Goal: Information Seeking & Learning: Learn about a topic

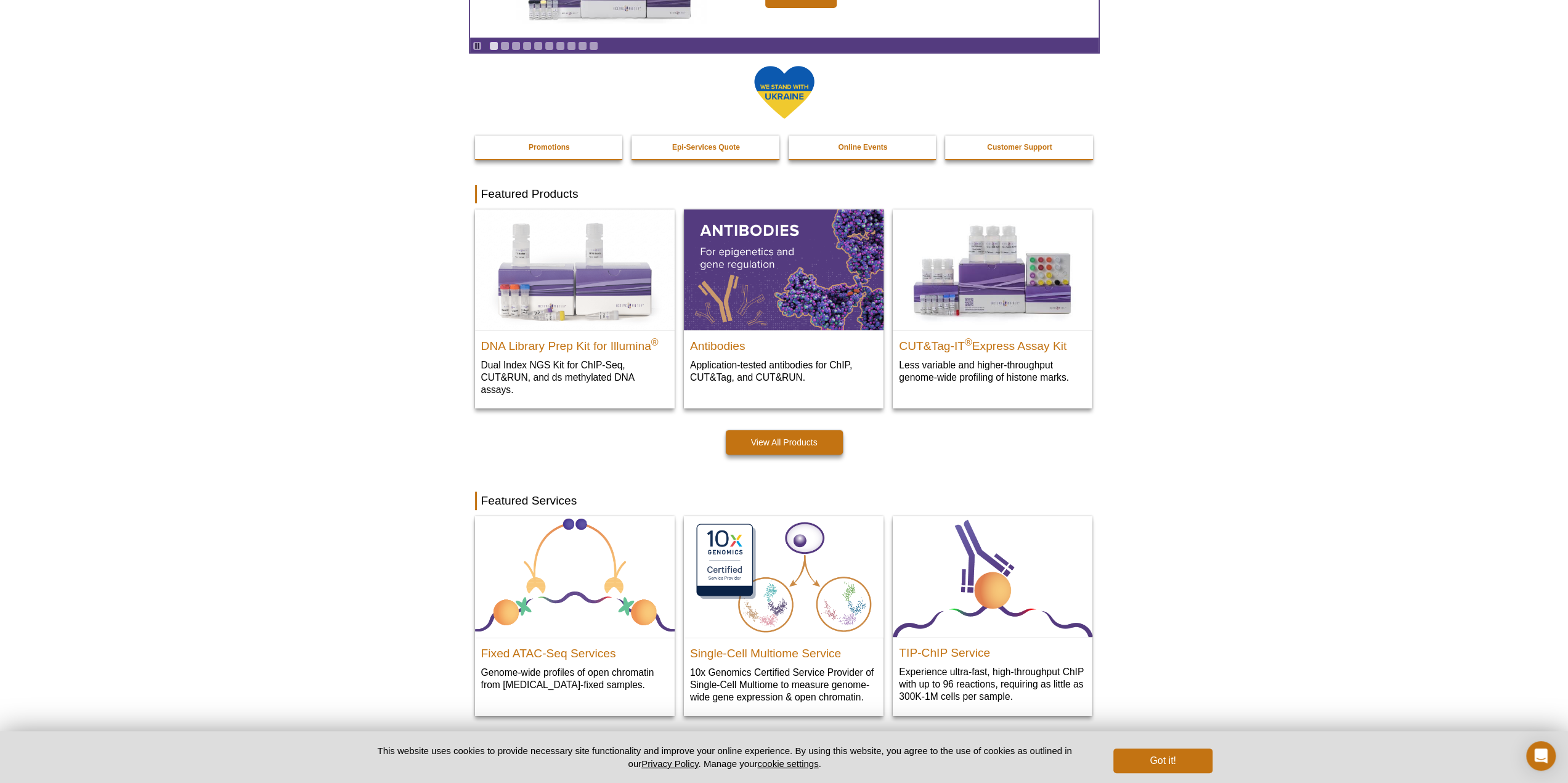
scroll to position [167, 0]
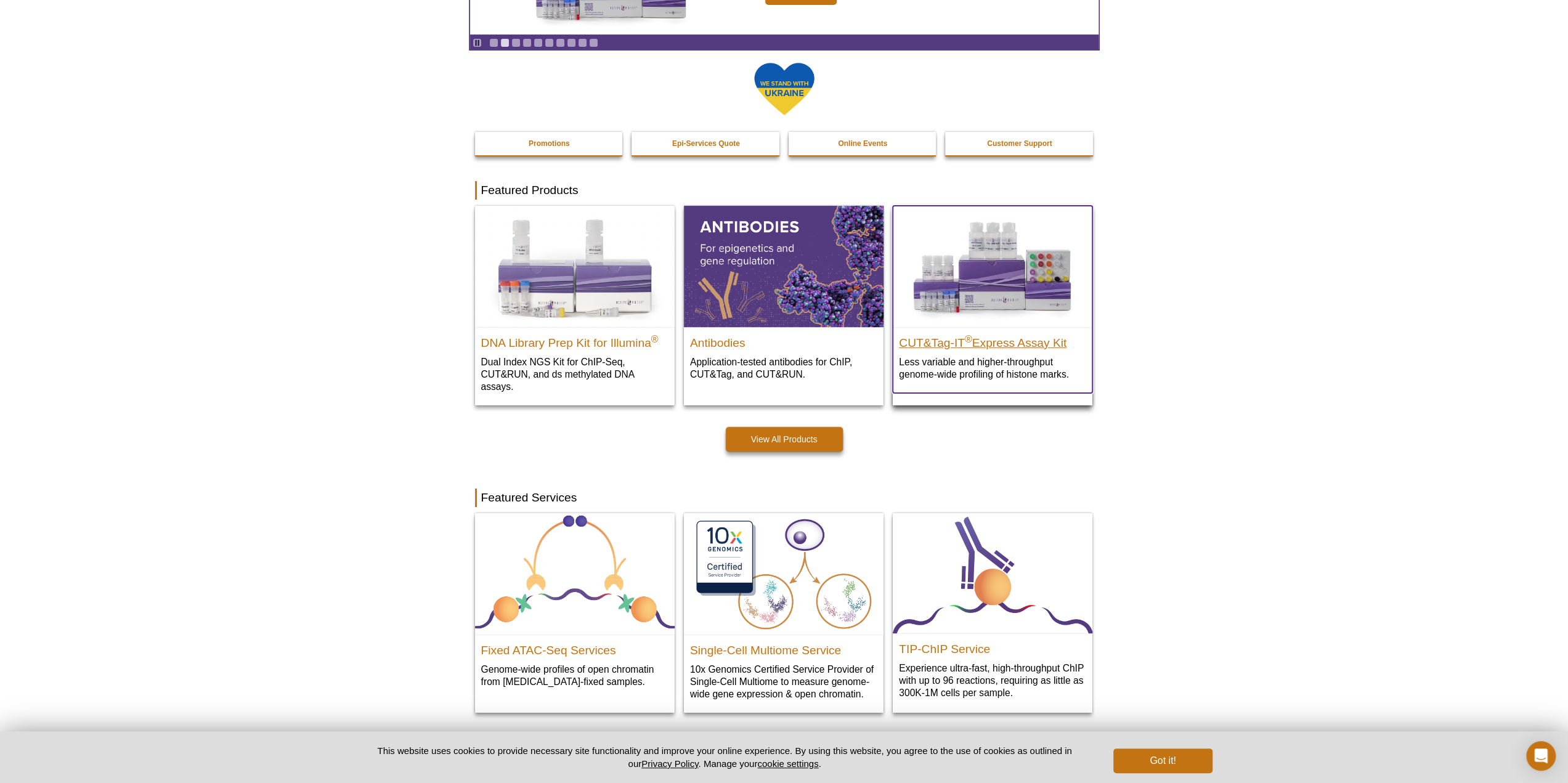
click at [1034, 340] on h2 "CUT&Tag-IT ® Express Assay Kit" at bounding box center [992, 340] width 187 height 18
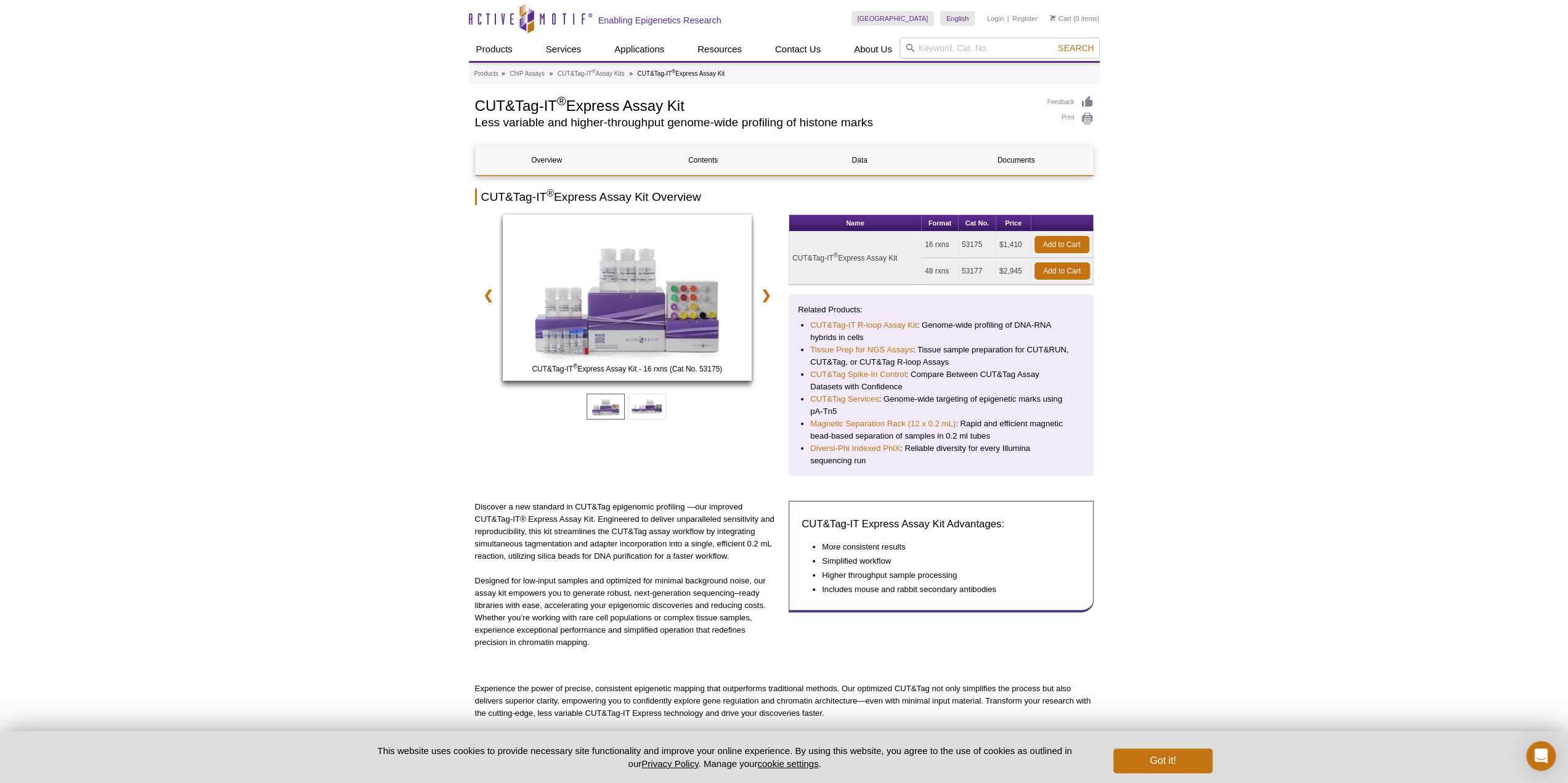
scroll to position [185, 0]
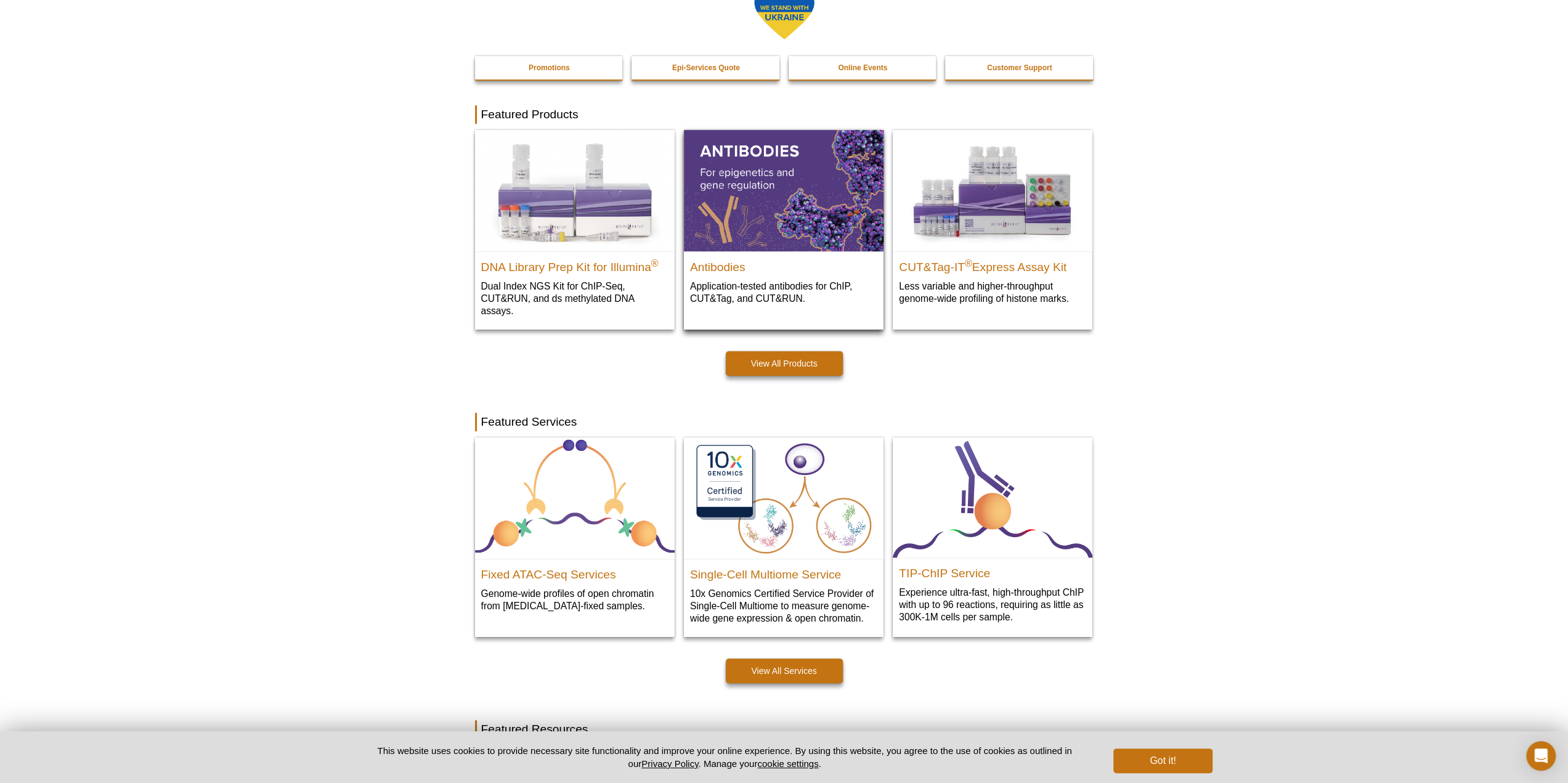
scroll to position [246, 0]
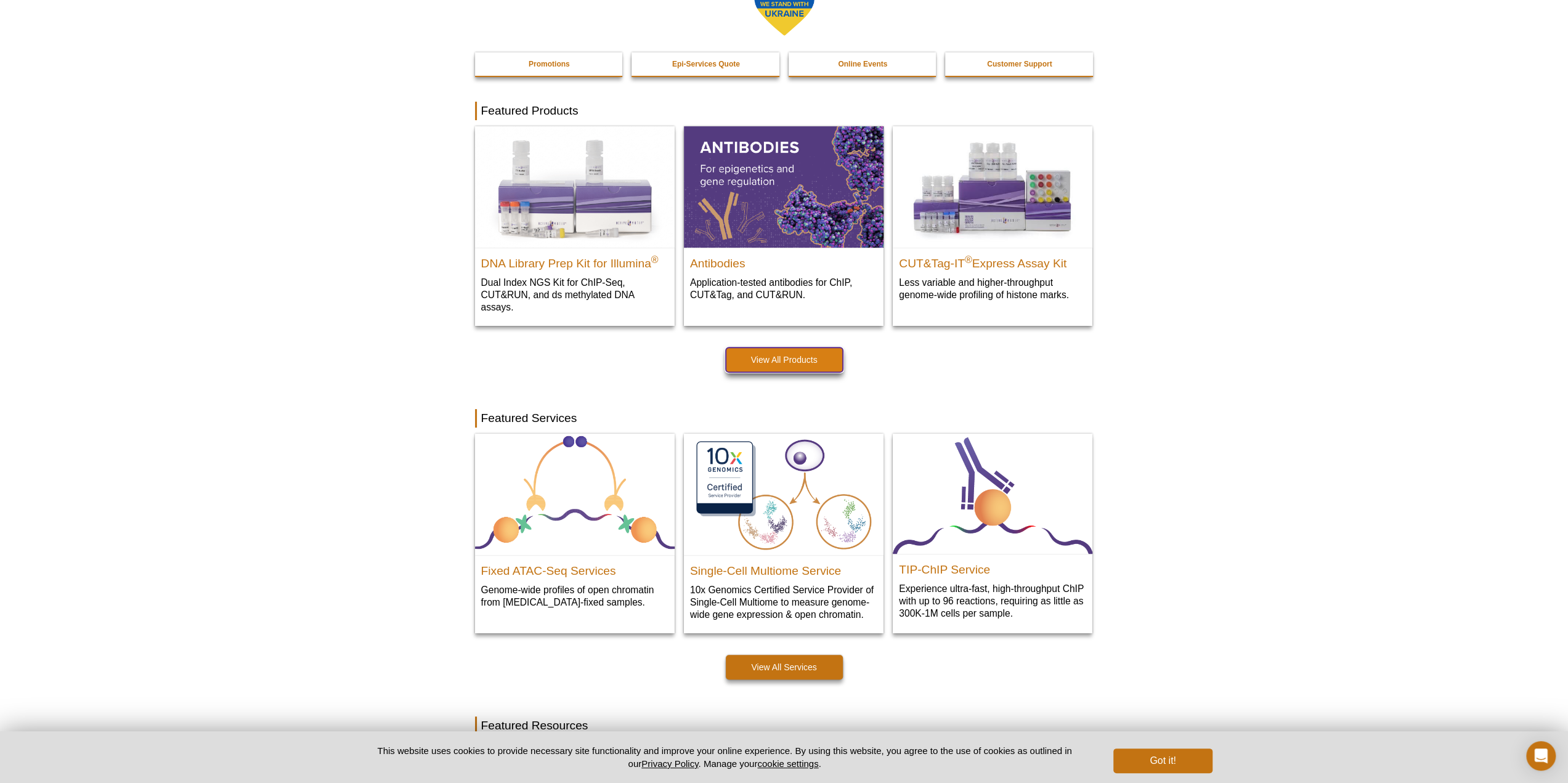
click at [789, 356] on link "View All Products" at bounding box center [785, 360] width 117 height 25
click at [768, 363] on link "View All Products" at bounding box center [785, 360] width 117 height 25
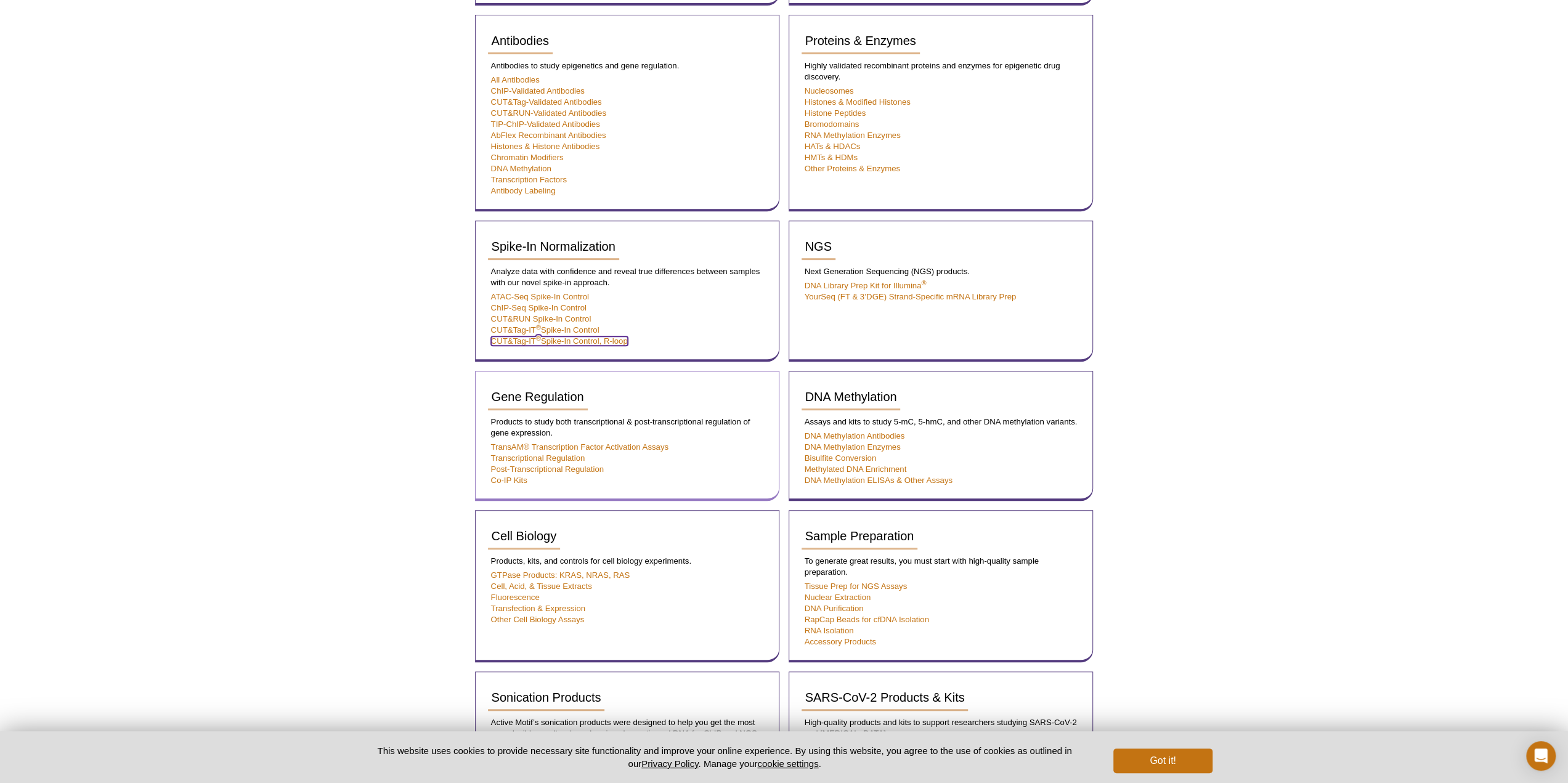
scroll to position [493, 0]
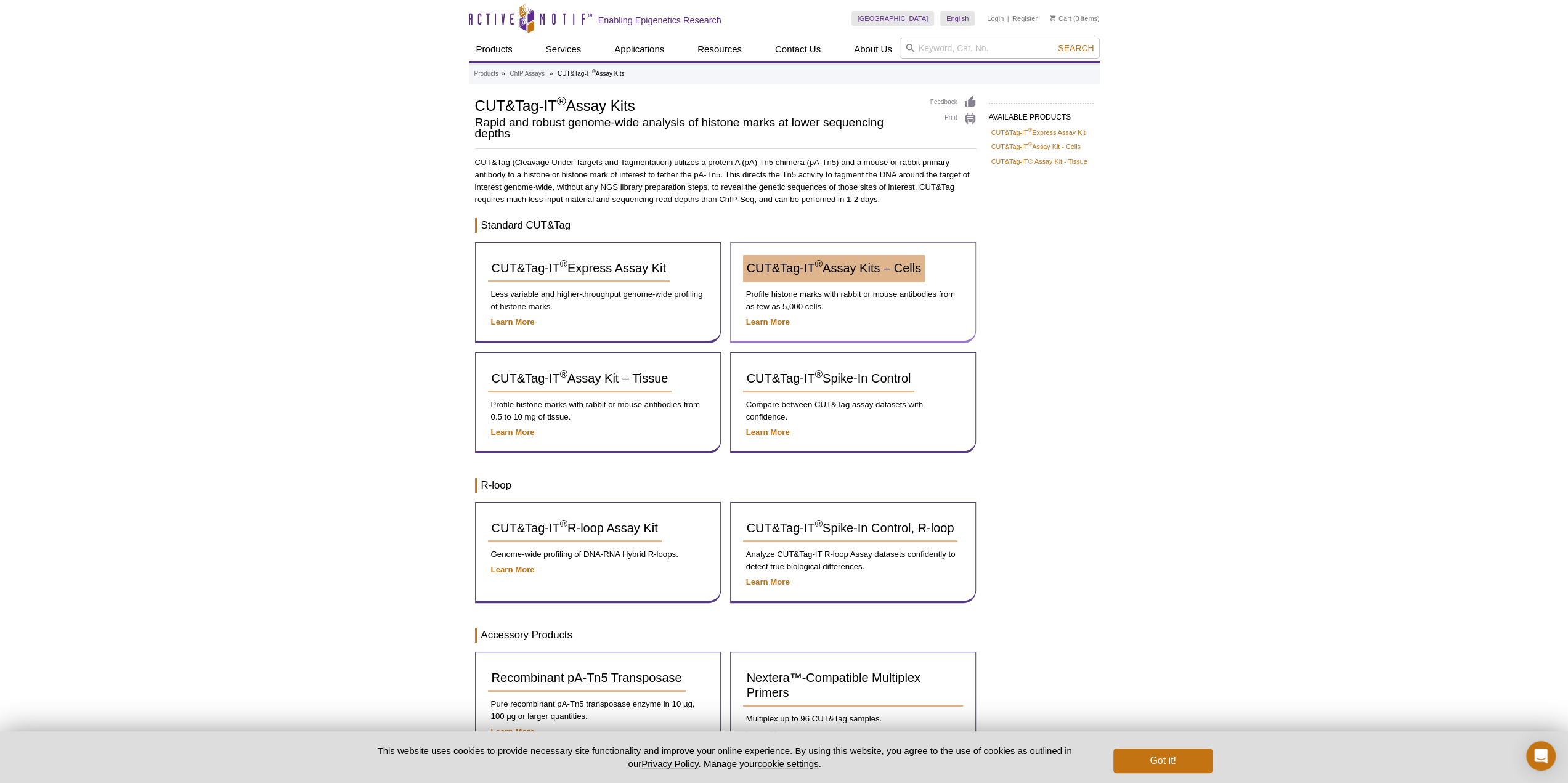
scroll to position [62, 0]
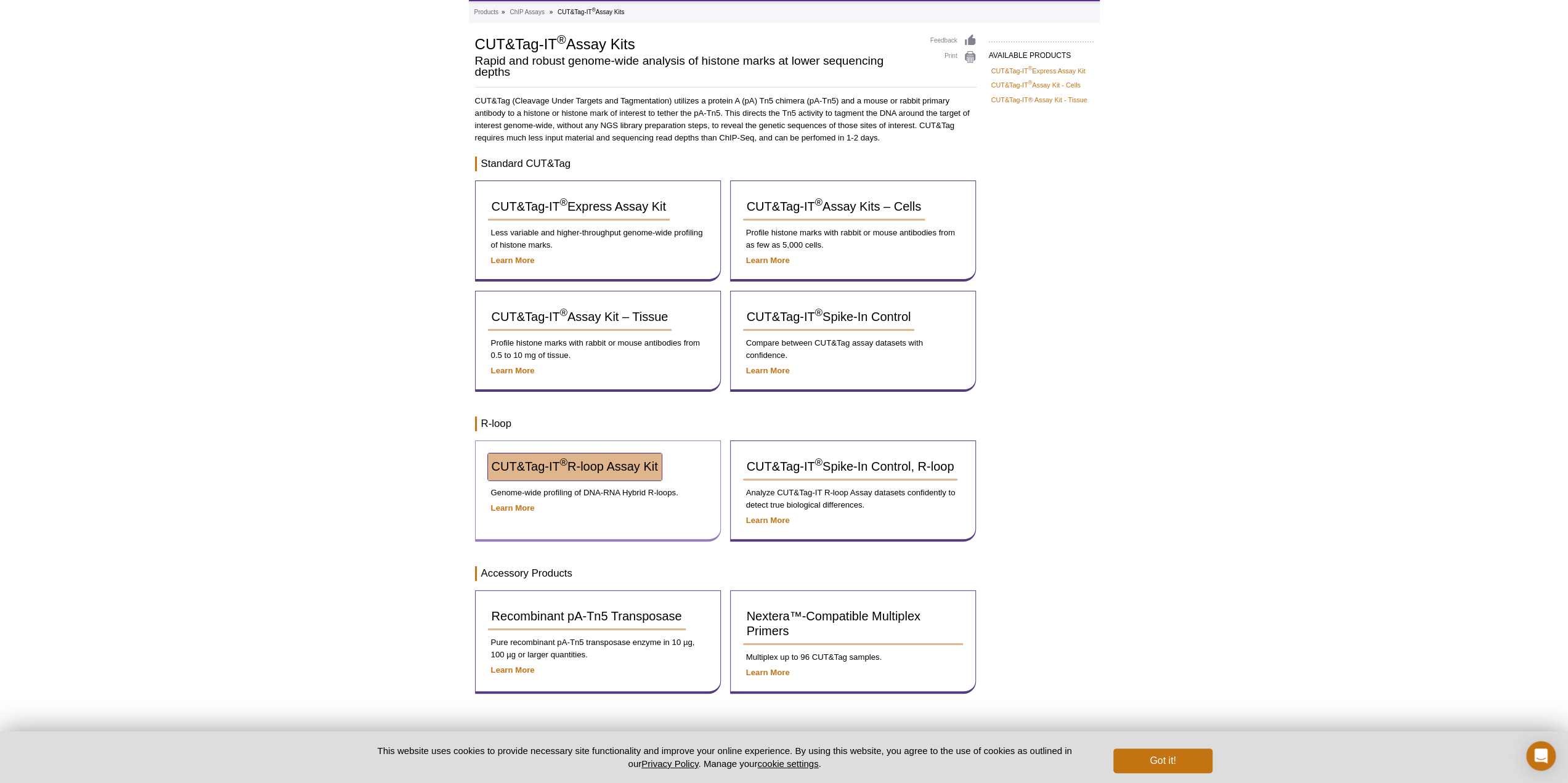
click at [585, 469] on span "CUT&Tag-IT ® R-loop Assay Kit" at bounding box center [575, 467] width 166 height 14
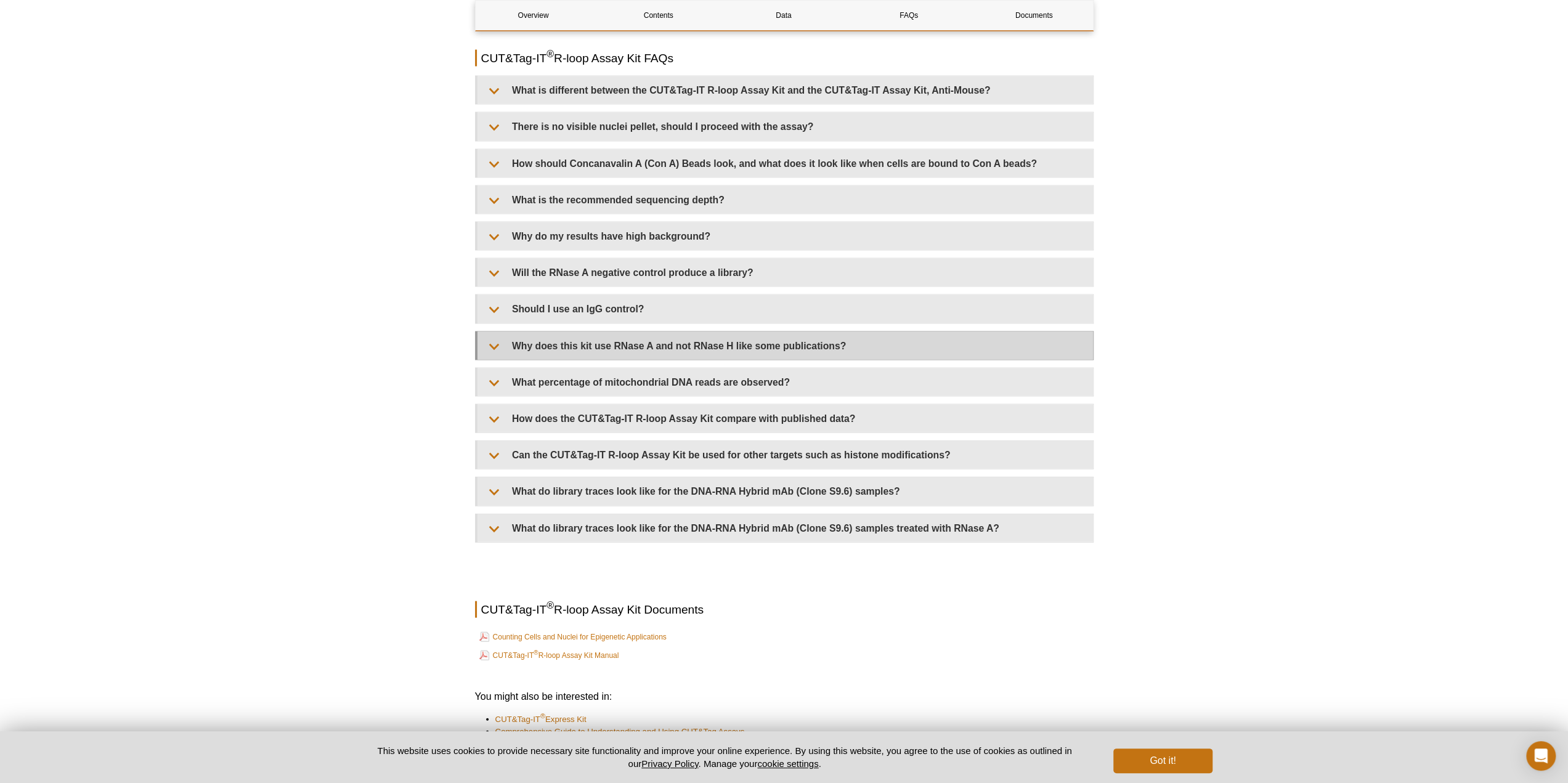
scroll to position [2587, 0]
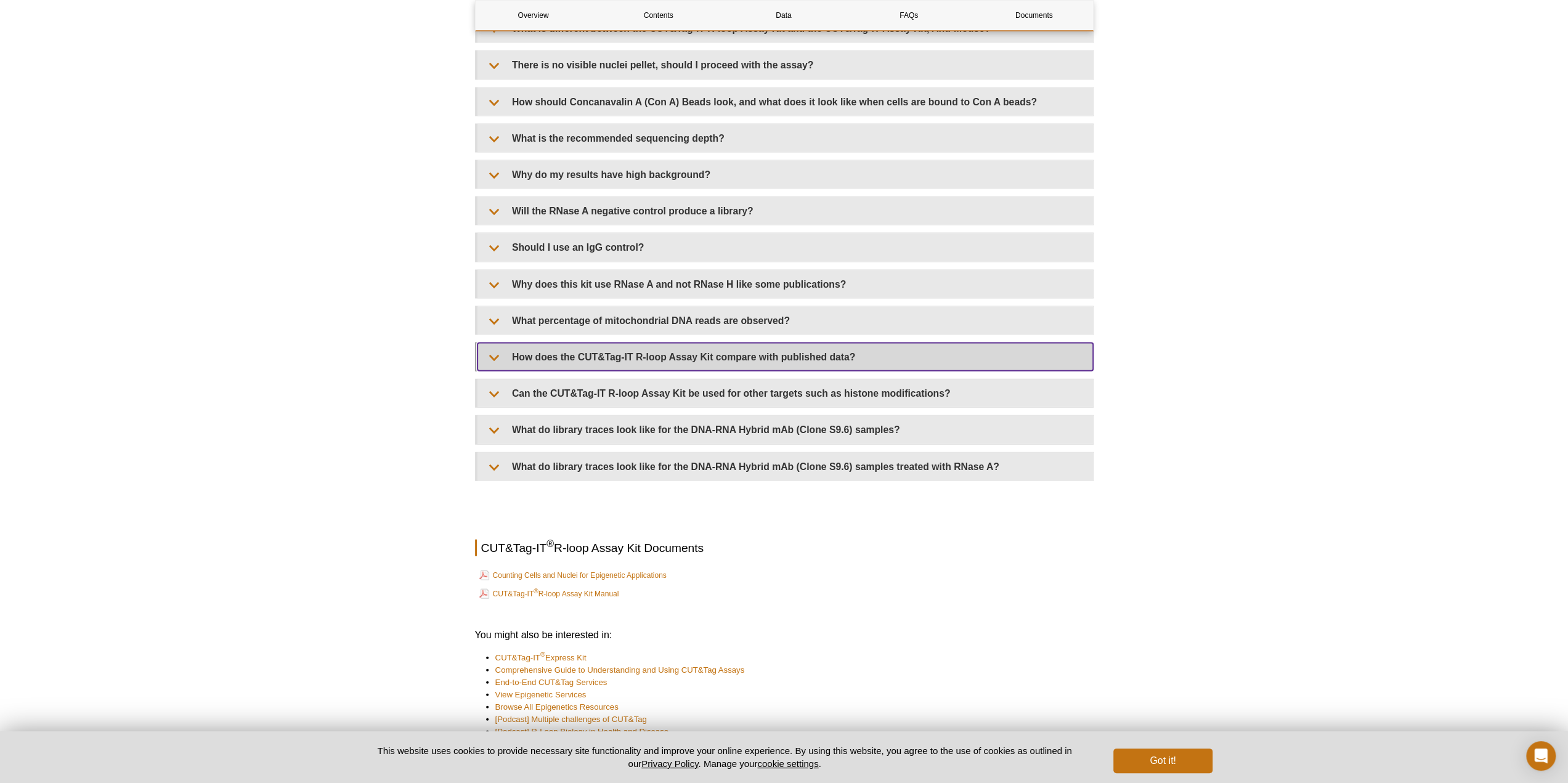
click at [739, 360] on summary "How does the CUT&Tag-IT R-loop Assay Kit compare with published data?" at bounding box center [785, 357] width 615 height 28
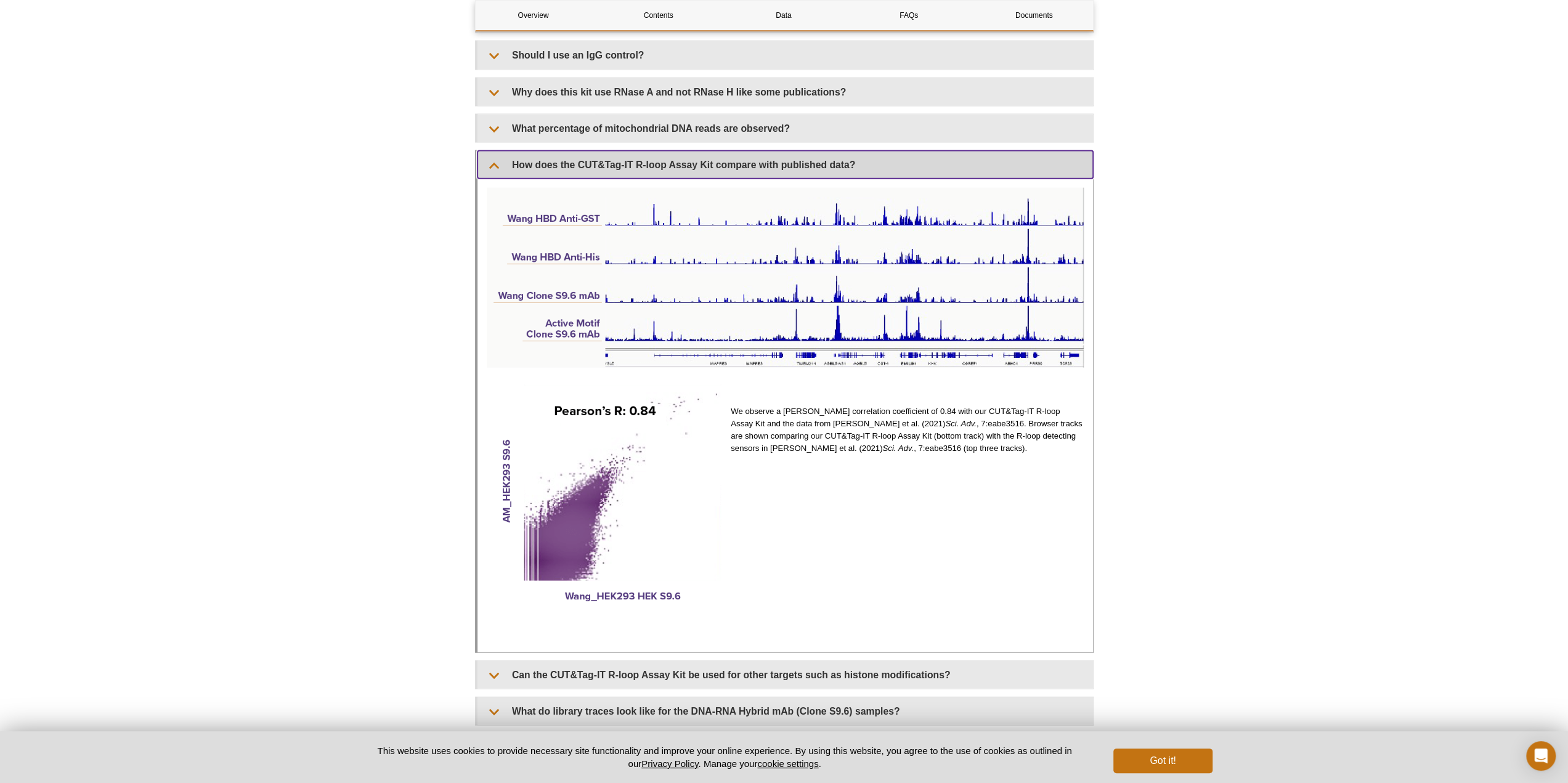
scroll to position [2710, 0]
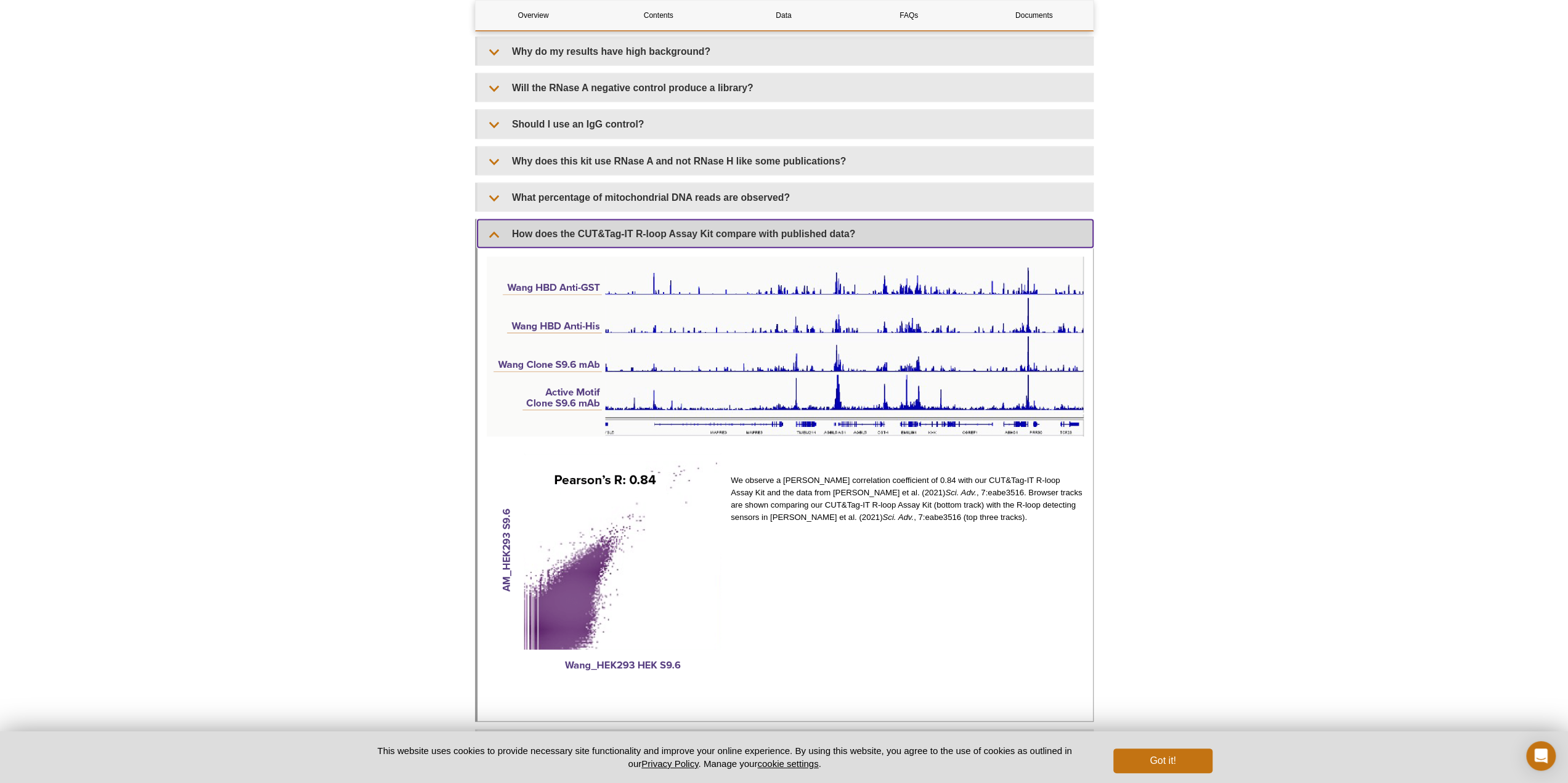
click at [719, 229] on summary "How does the CUT&Tag-IT R-loop Assay Kit compare with published data?" at bounding box center [785, 234] width 615 height 28
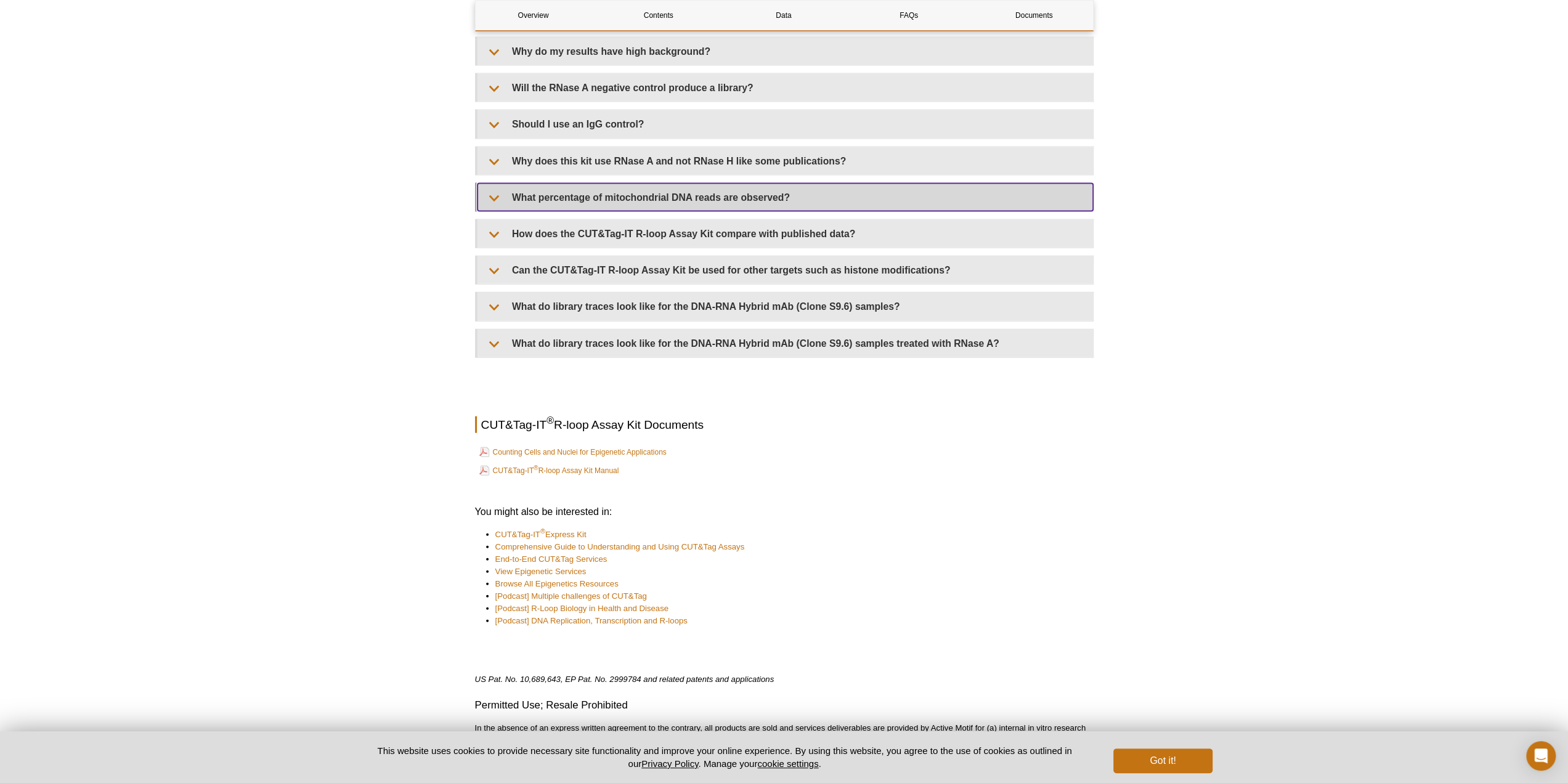
click at [685, 194] on summary "What percentage of mitochondrial DNA reads are observed?" at bounding box center [785, 197] width 615 height 28
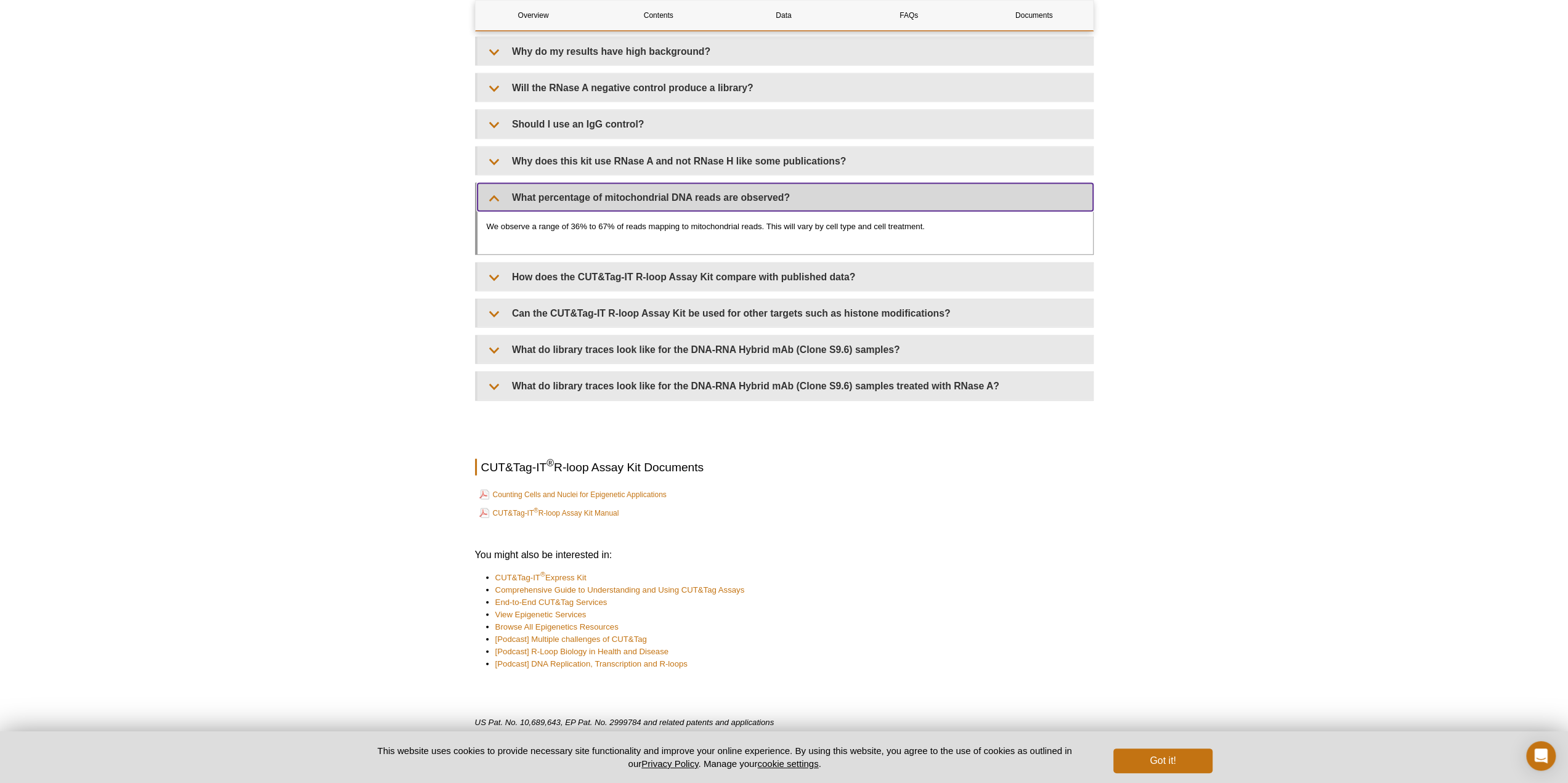
click at [685, 194] on summary "What percentage of mitochondrial DNA reads are observed?" at bounding box center [785, 197] width 615 height 28
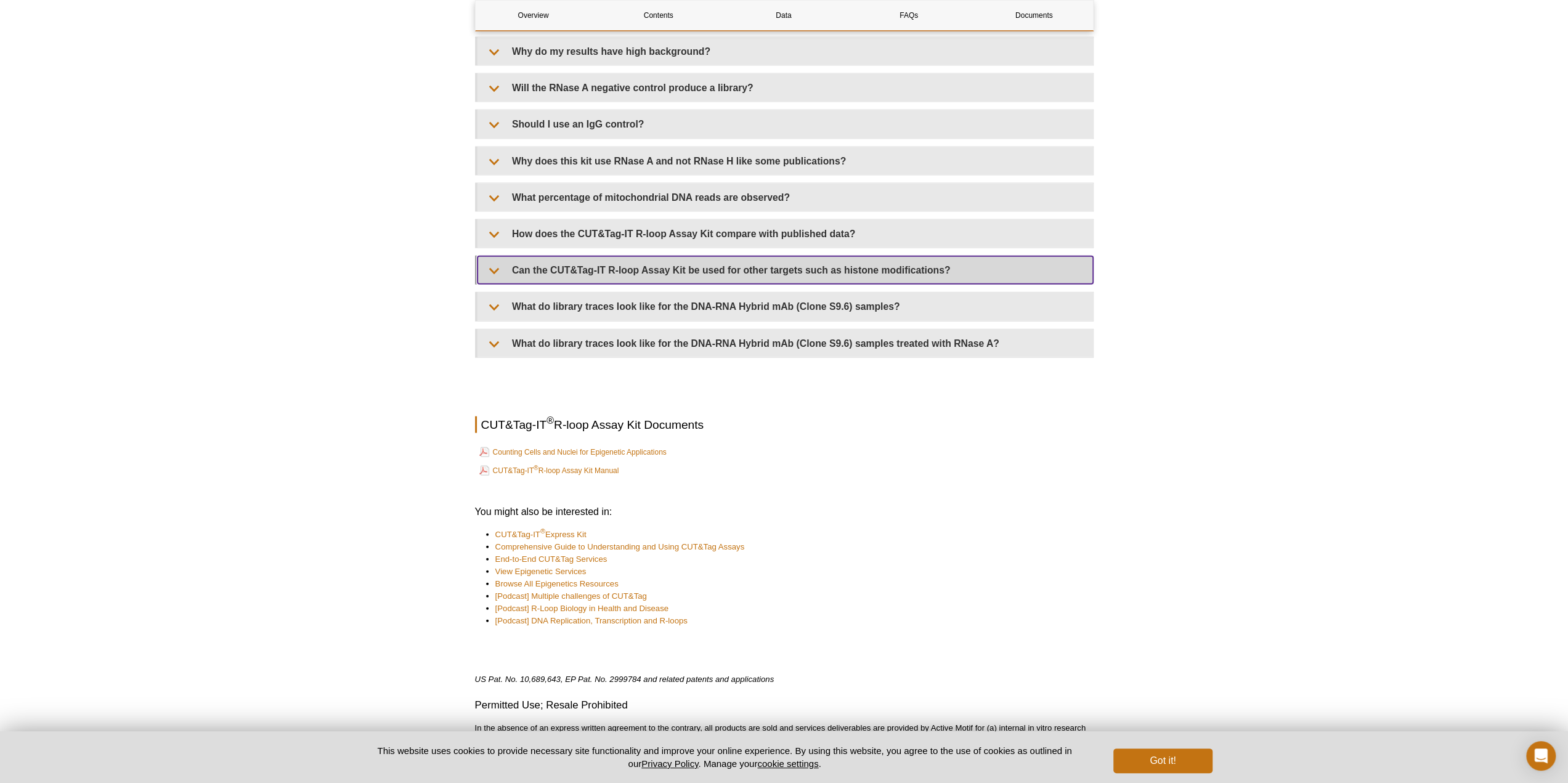
click at [643, 259] on summary "Can the CUT&Tag-IT R-loop Assay Kit be used for other targets such as histone m…" at bounding box center [785, 270] width 615 height 28
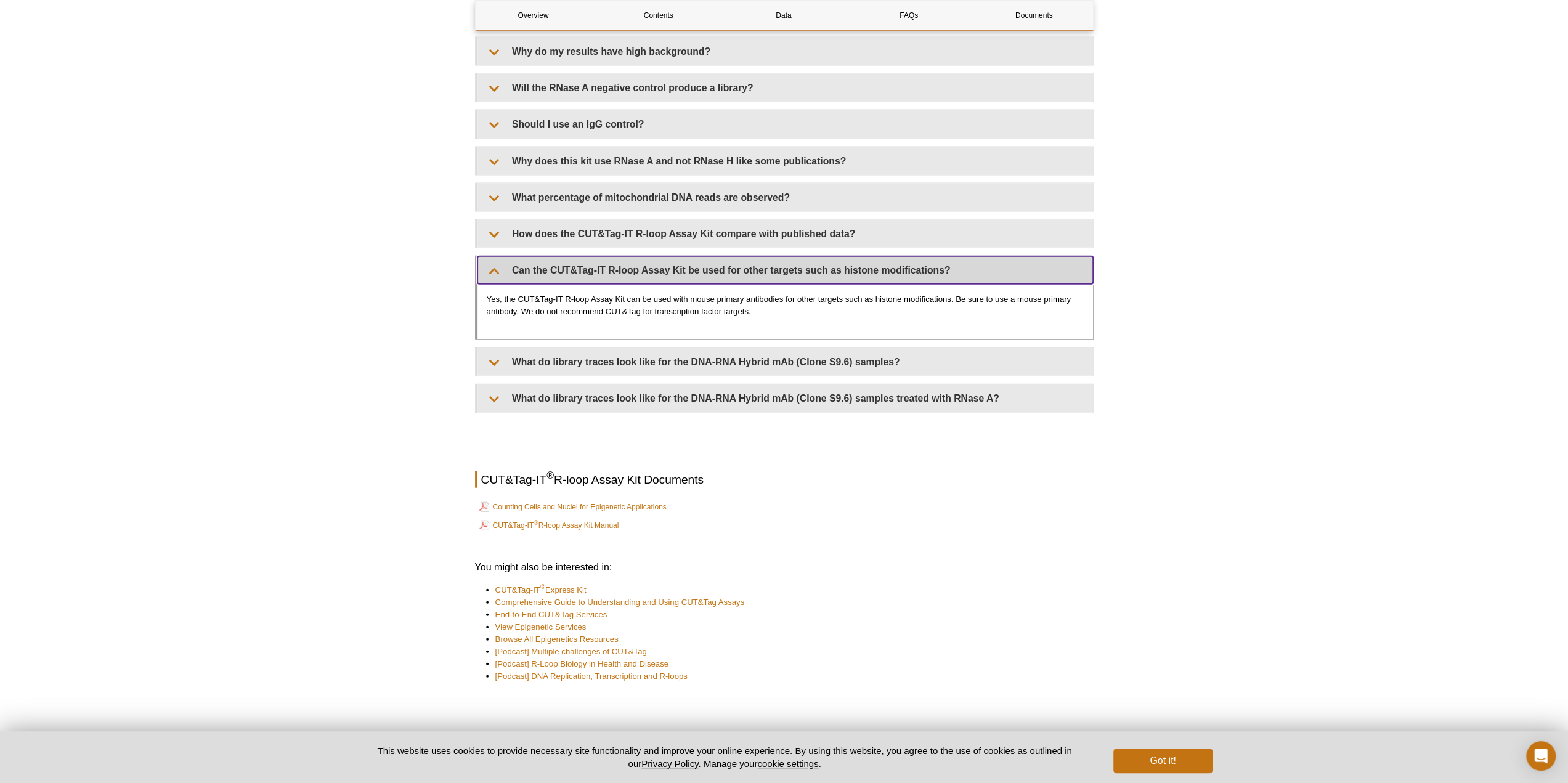
click at [643, 259] on summary "Can the CUT&Tag-IT R-loop Assay Kit be used for other targets such as histone m…" at bounding box center [785, 270] width 615 height 28
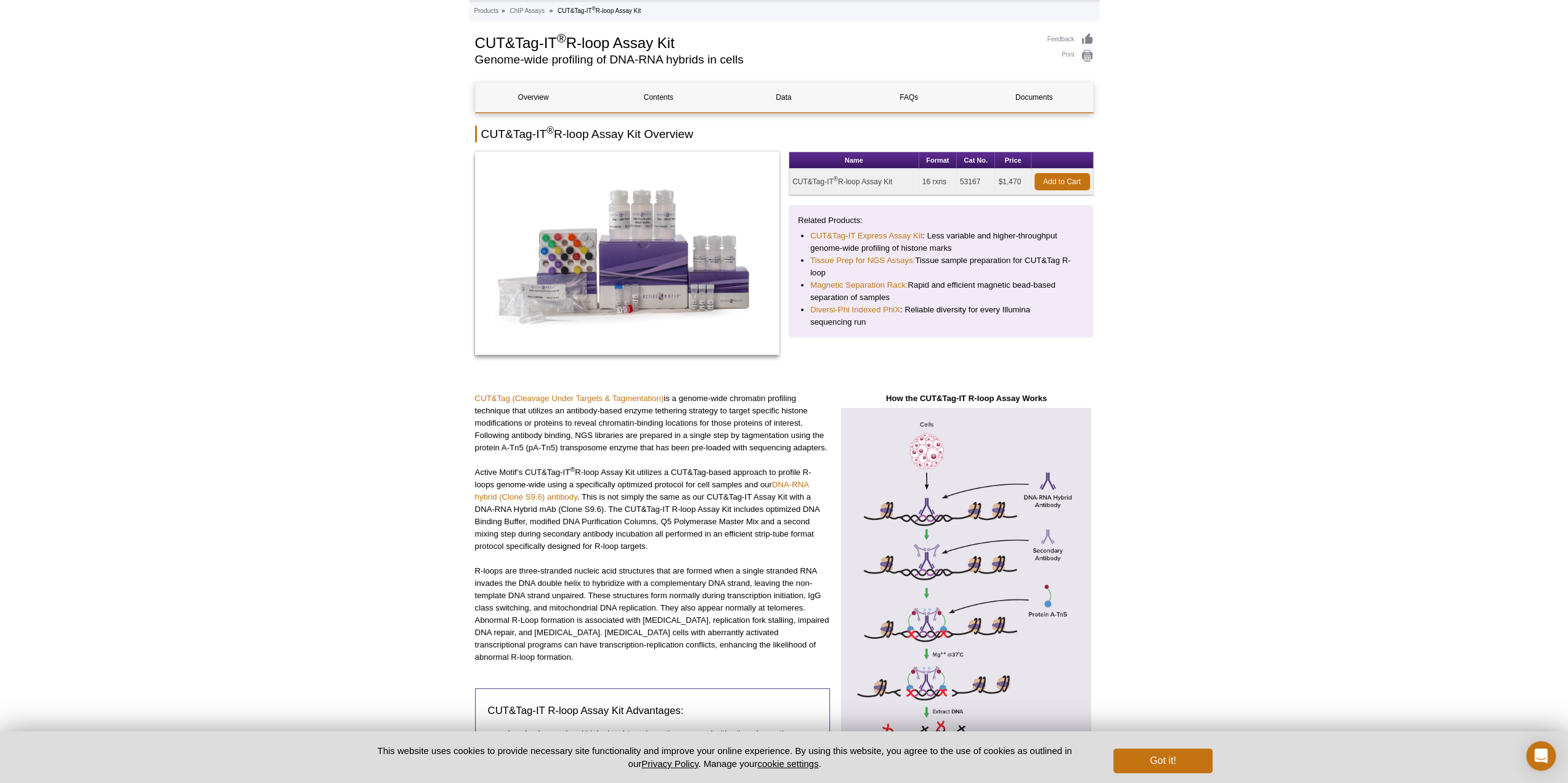
scroll to position [0, 0]
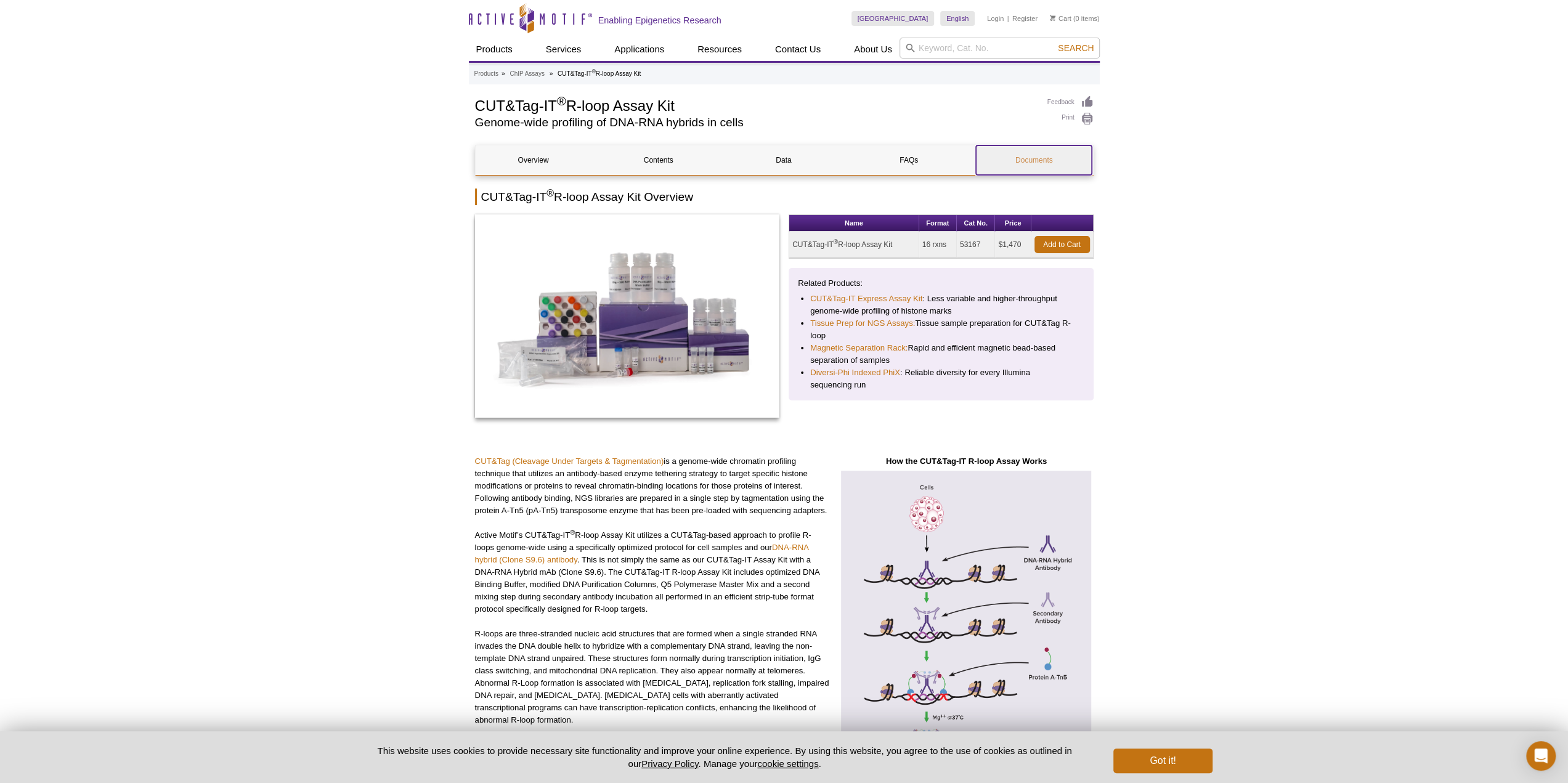
click at [1015, 162] on link "Documents" at bounding box center [1034, 160] width 116 height 29
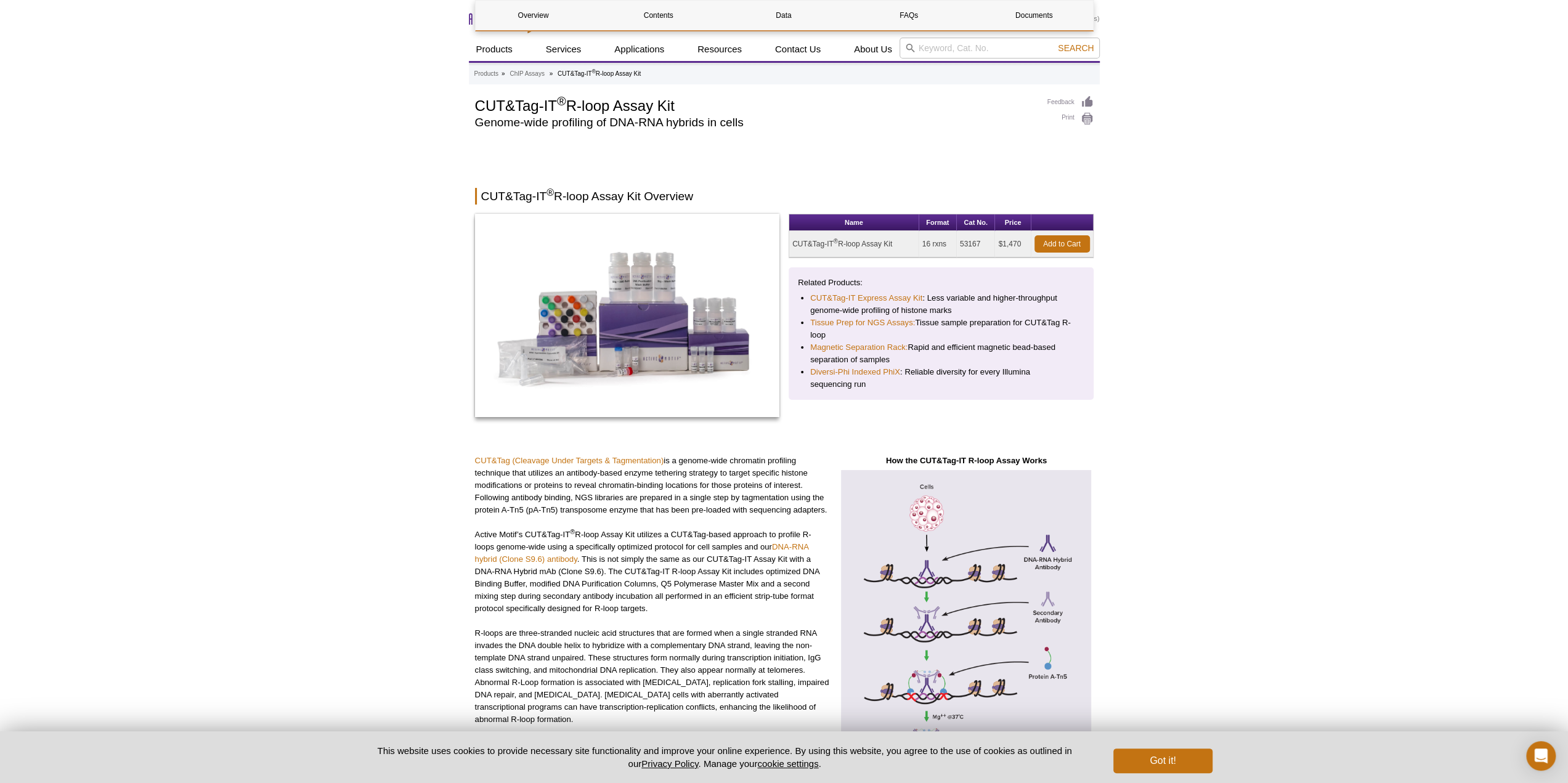
scroll to position [2835, 0]
